Goal: Find specific page/section: Find specific page/section

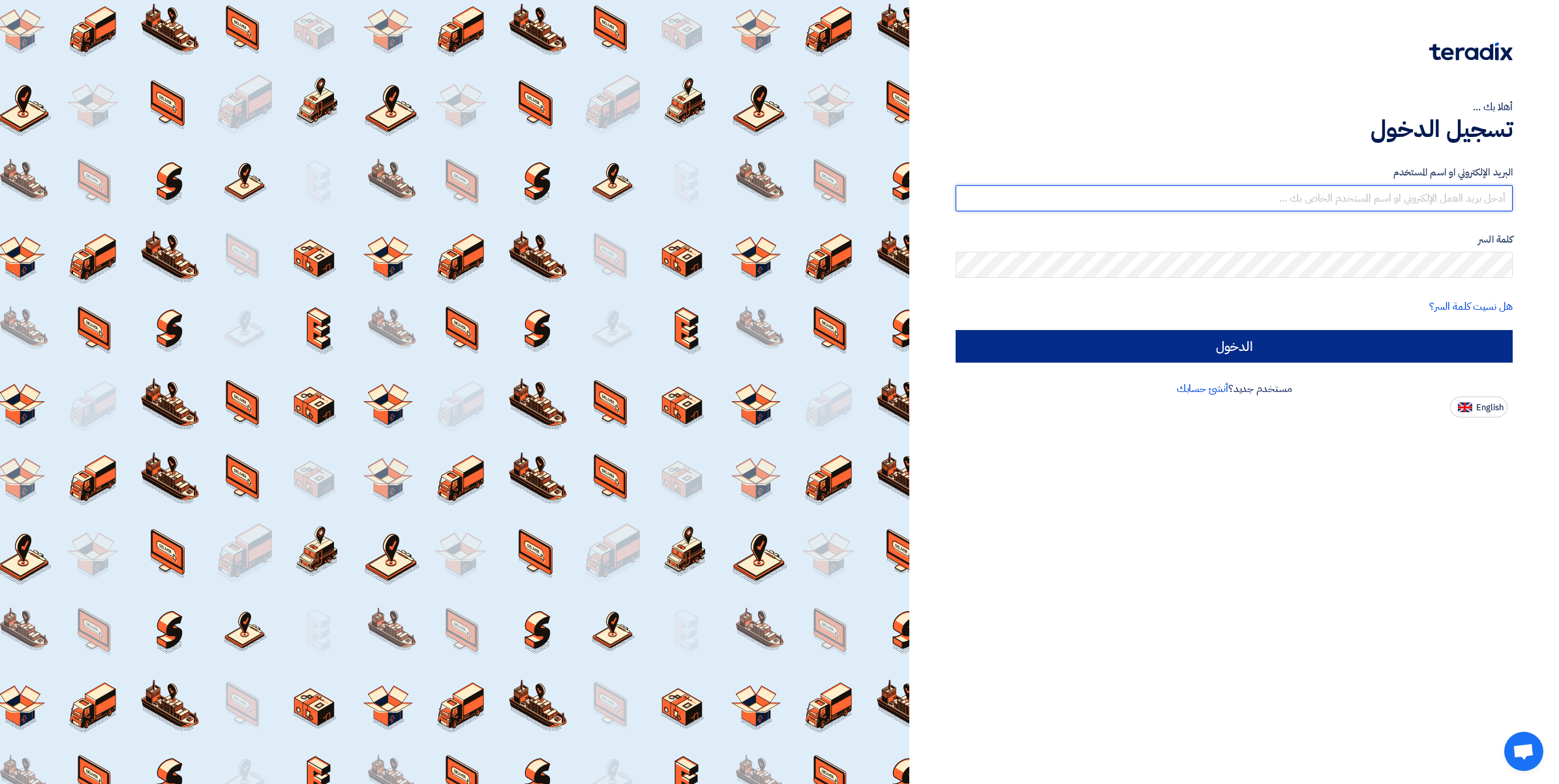
type input "[PERSON_NAME][EMAIL_ADDRESS][DOMAIN_NAME]"
click at [1253, 336] on input "الدخول" at bounding box center [1234, 346] width 557 height 33
click at [1251, 347] on input "الدخول" at bounding box center [1234, 346] width 557 height 33
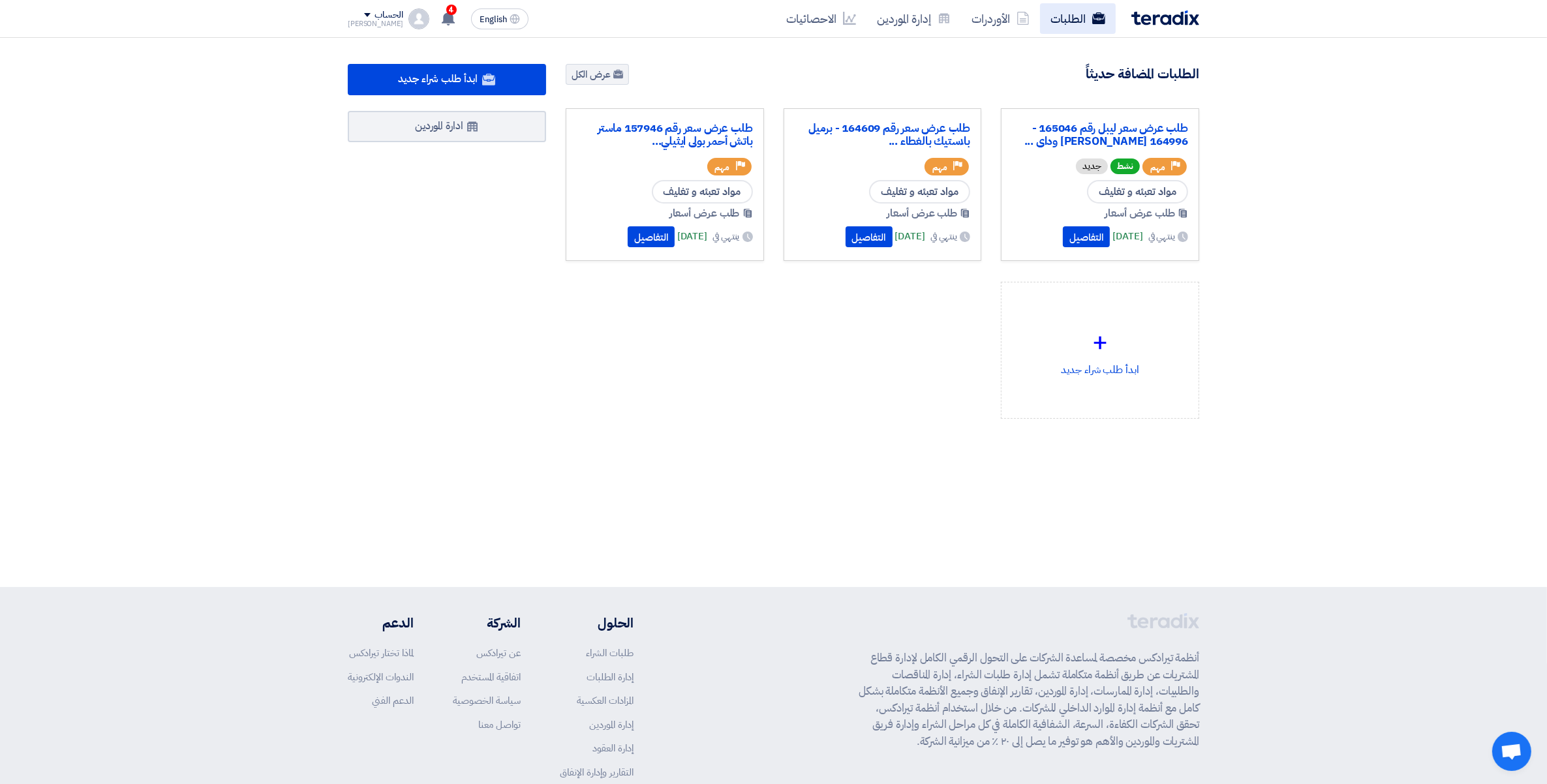
click at [1074, 17] on link "الطلبات" at bounding box center [1077, 18] width 76 height 31
